Goal: Navigation & Orientation: Find specific page/section

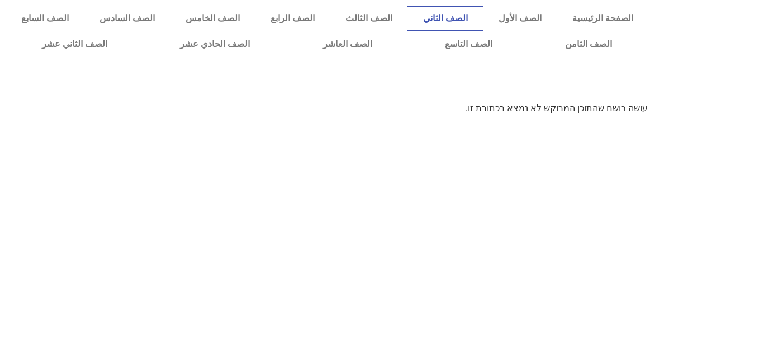
click at [483, 22] on link "الصف الثاني" at bounding box center [444, 19] width 75 height 26
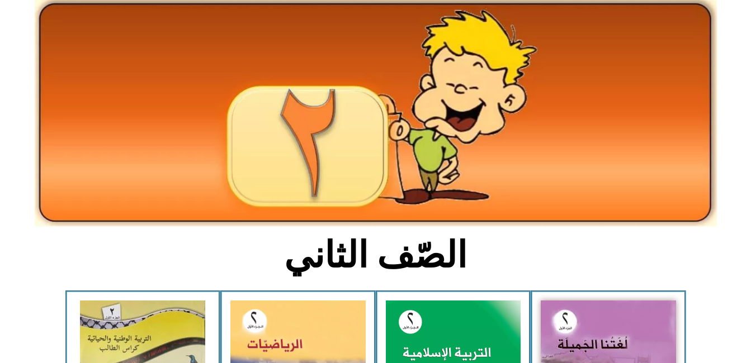
scroll to position [67, 0]
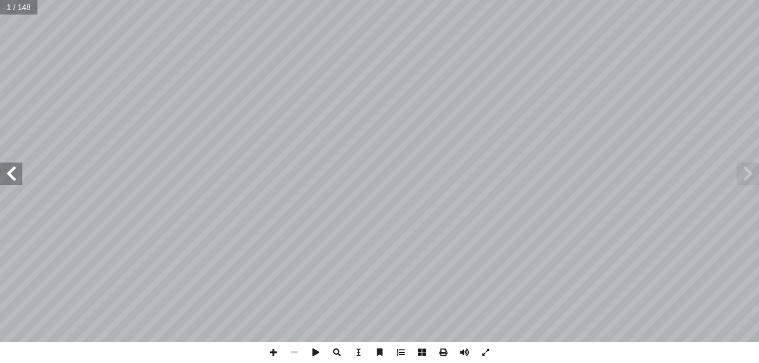
click at [9, 170] on div "ة َ ميل َ ج ْ نا ال ُ ت َ غ ُ ل ليف: أ ا ّ فريق الت ٢ ُ زء ُ الج ل َّ و أ ال� ب…" at bounding box center [379, 171] width 759 height 342
click at [9, 170] on span at bounding box center [11, 174] width 22 height 22
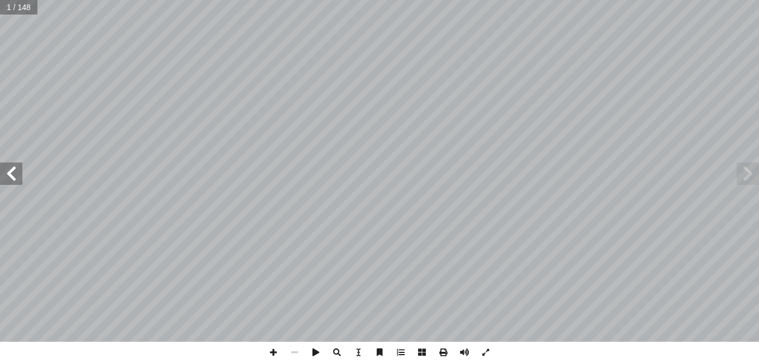
click at [9, 170] on span at bounding box center [11, 174] width 22 height 22
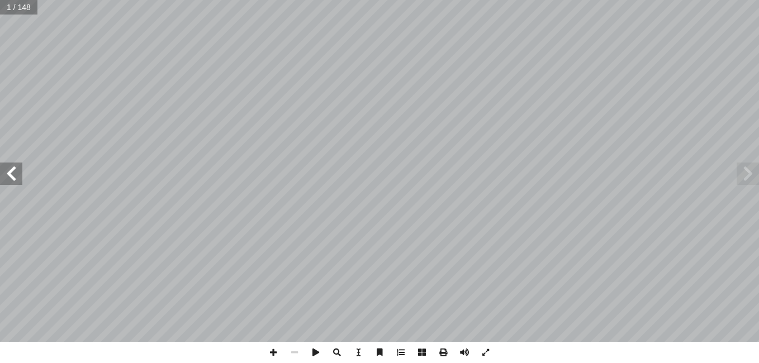
click at [9, 170] on span at bounding box center [11, 174] width 22 height 22
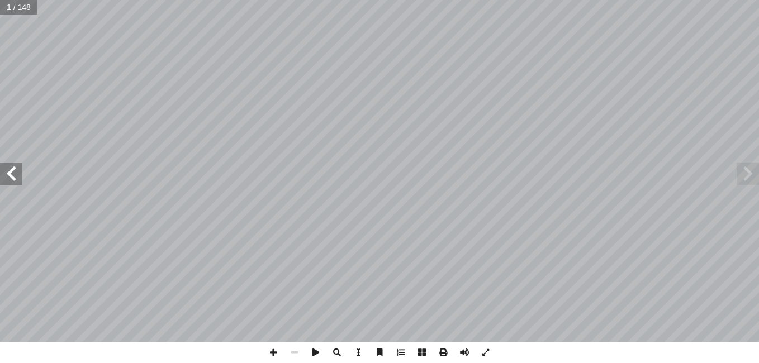
click at [9, 170] on span at bounding box center [11, 174] width 22 height 22
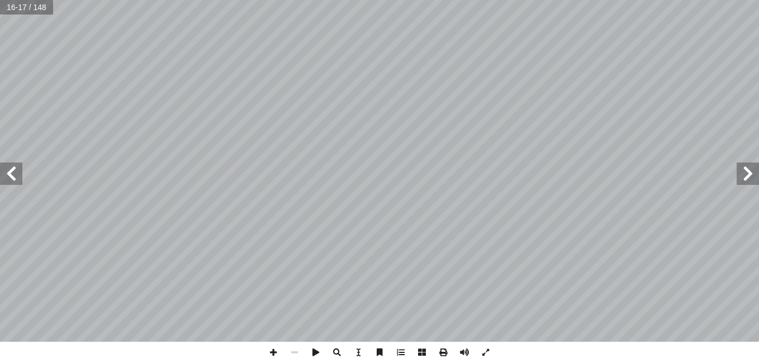
click at [9, 170] on span at bounding box center [11, 174] width 22 height 22
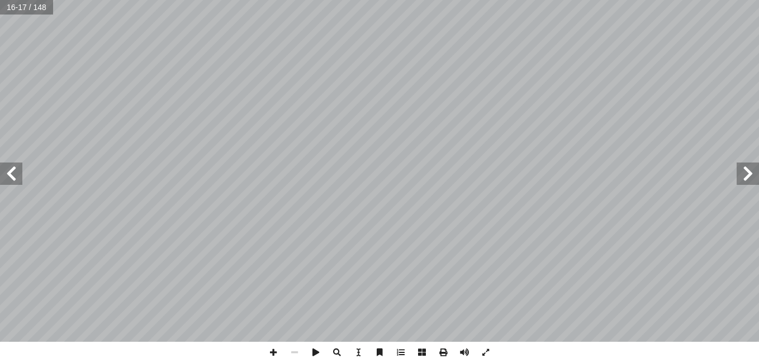
click at [9, 170] on span at bounding box center [11, 174] width 22 height 22
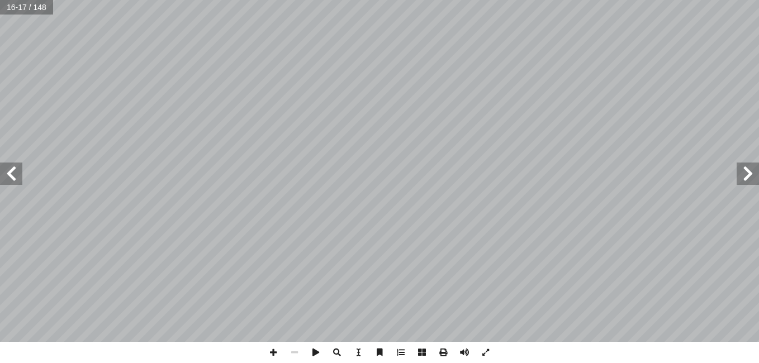
click at [9, 170] on span at bounding box center [11, 174] width 22 height 22
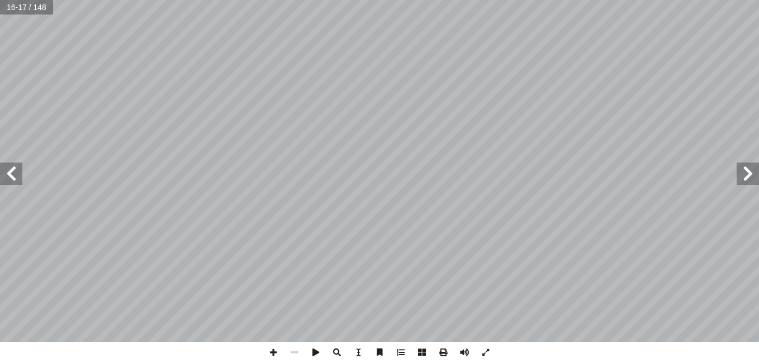
click at [9, 170] on span at bounding box center [11, 174] width 22 height 22
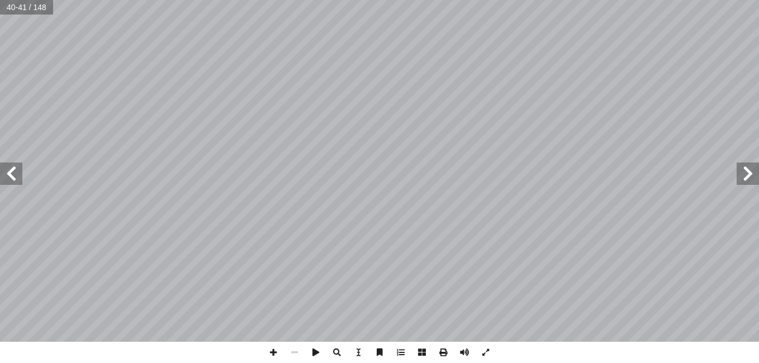
click at [13, 174] on span at bounding box center [11, 174] width 22 height 22
click at [273, 353] on span at bounding box center [273, 352] width 21 height 21
